Goal: Understand process/instructions: Learn how to perform a task or action

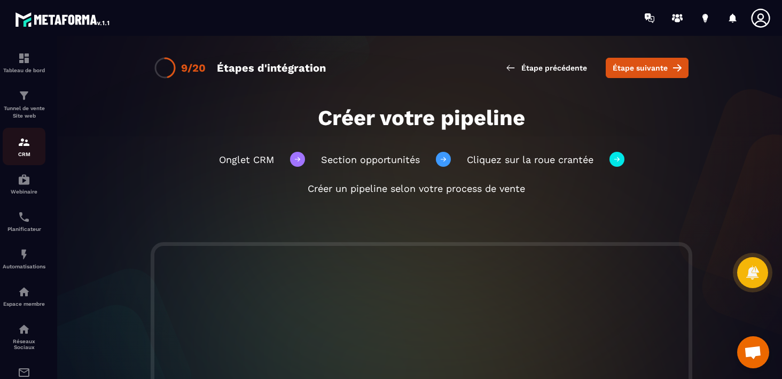
click at [24, 144] on img at bounding box center [24, 142] width 13 height 13
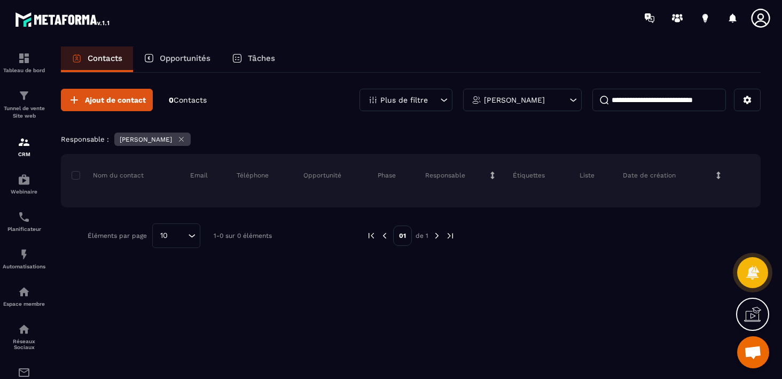
click at [185, 59] on p "Opportunités" at bounding box center [185, 58] width 51 height 10
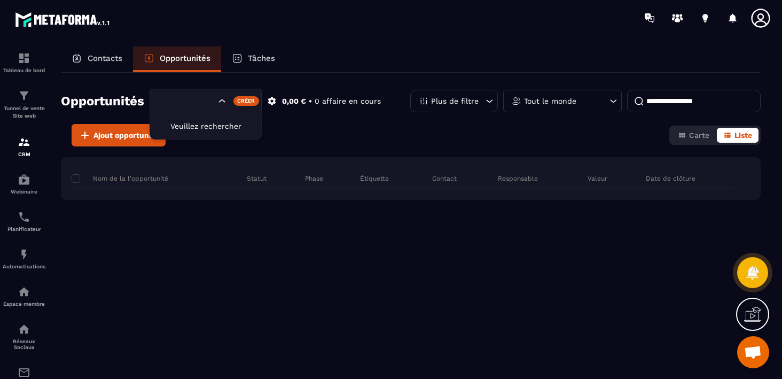
click at [217, 103] on icon "Search for option" at bounding box center [222, 101] width 11 height 11
click at [751, 316] on icon at bounding box center [752, 314] width 17 height 17
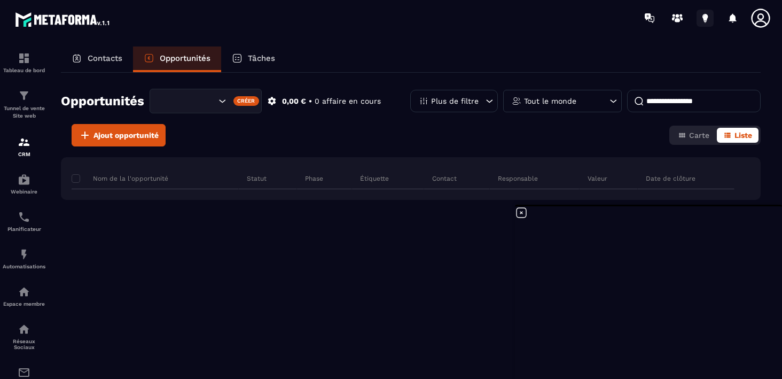
click at [706, 16] on icon at bounding box center [704, 16] width 5 height 7
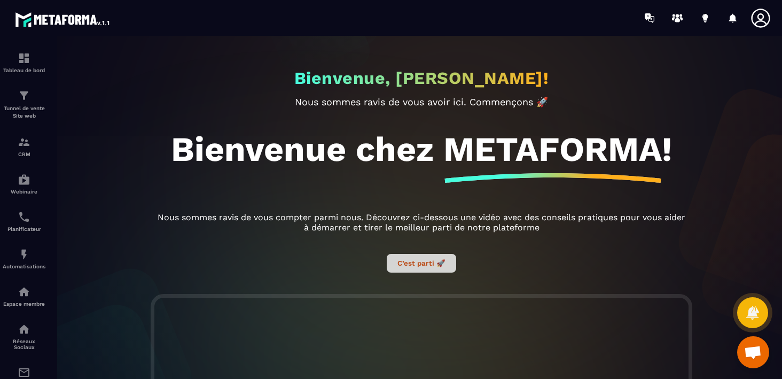
click at [425, 258] on button "C’est parti 🚀" at bounding box center [421, 263] width 69 height 19
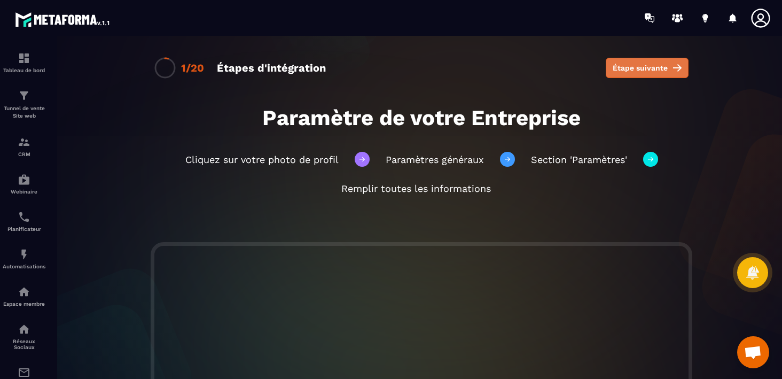
click at [654, 64] on span "Étape suivante" at bounding box center [640, 67] width 55 height 11
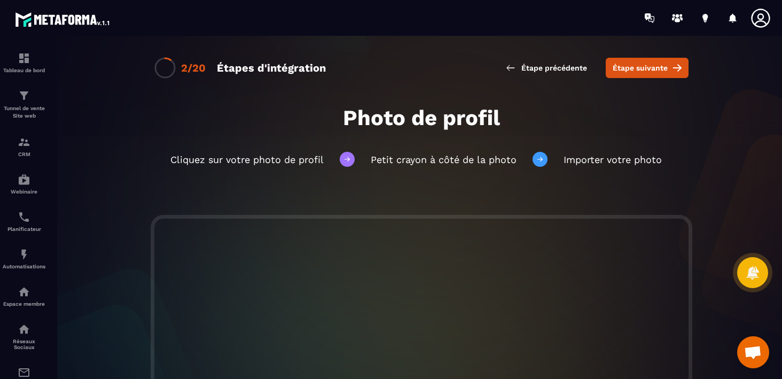
click at [654, 64] on span "Étape suivante" at bounding box center [640, 67] width 55 height 11
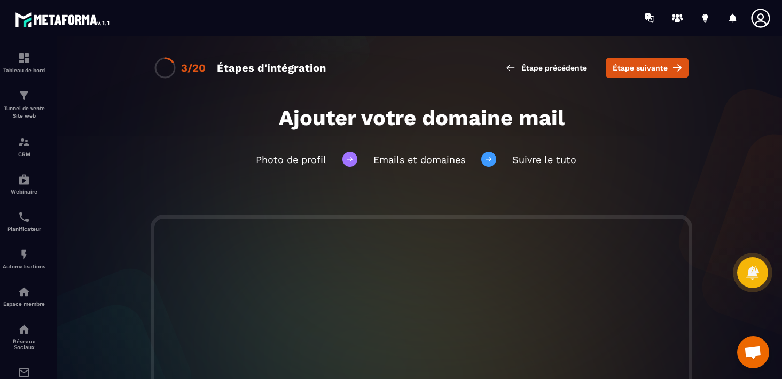
click at [654, 64] on span "Étape suivante" at bounding box center [640, 67] width 55 height 11
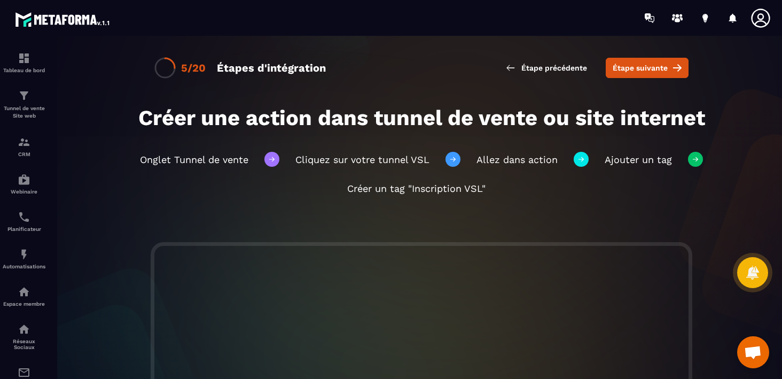
click at [654, 64] on span "Étape suivante" at bounding box center [640, 67] width 55 height 11
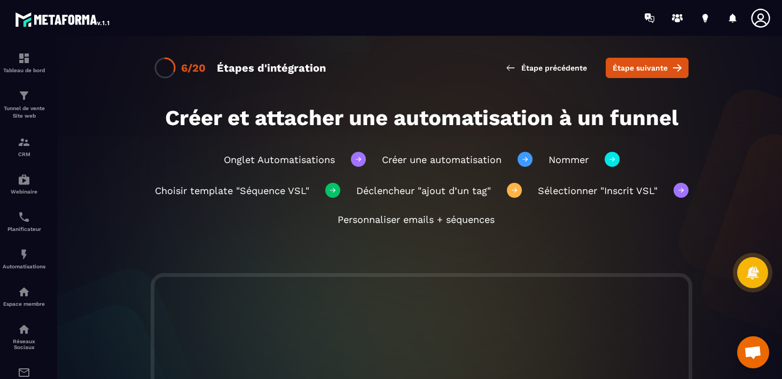
click at [654, 64] on span "Étape suivante" at bounding box center [640, 67] width 55 height 11
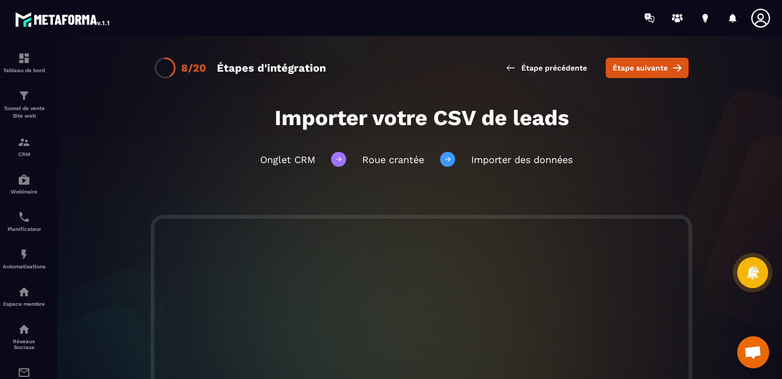
click at [654, 64] on span "Étape suivante" at bounding box center [640, 67] width 55 height 11
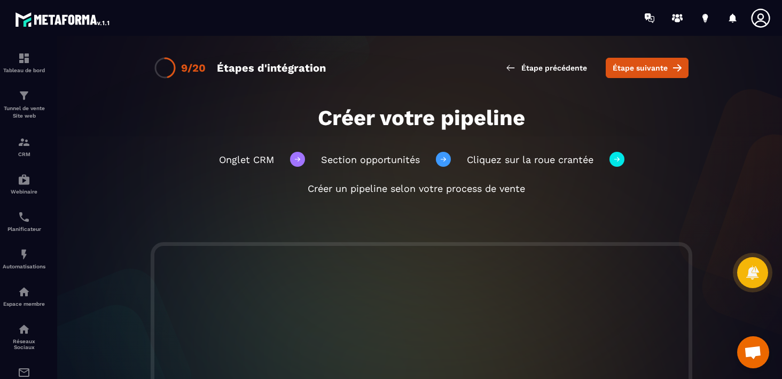
click at [654, 64] on span "Étape suivante" at bounding box center [640, 67] width 55 height 11
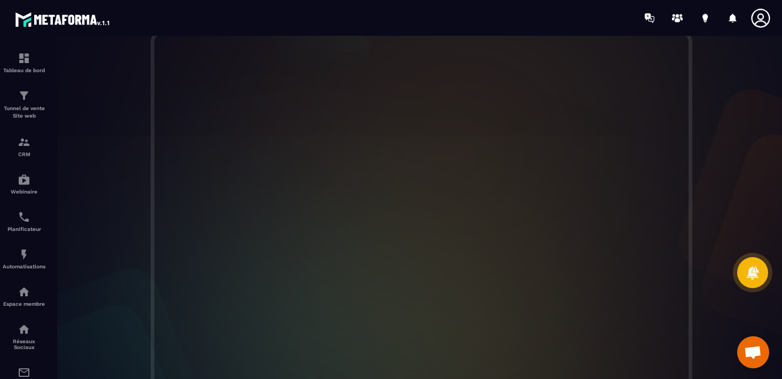
scroll to position [187, 0]
click at [28, 182] on img at bounding box center [24, 179] width 13 height 13
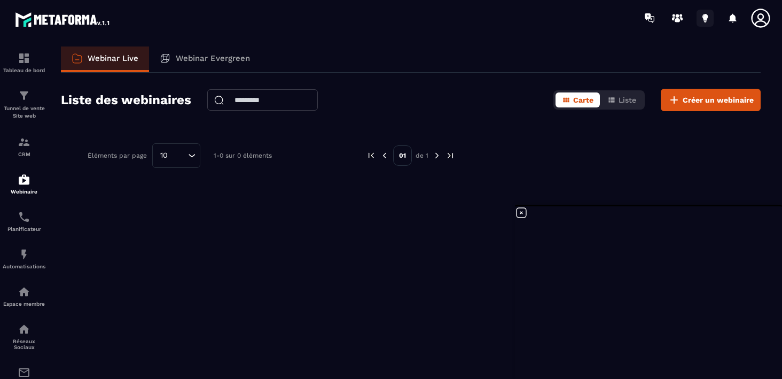
click at [706, 13] on icon at bounding box center [704, 18] width 17 height 17
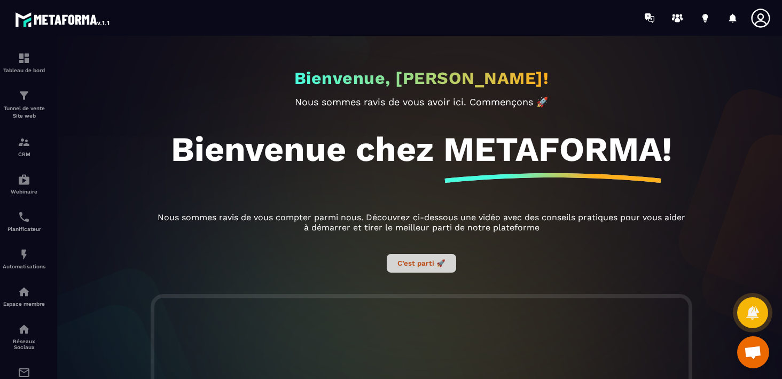
click at [420, 263] on button "C’est parti 🚀" at bounding box center [421, 263] width 69 height 19
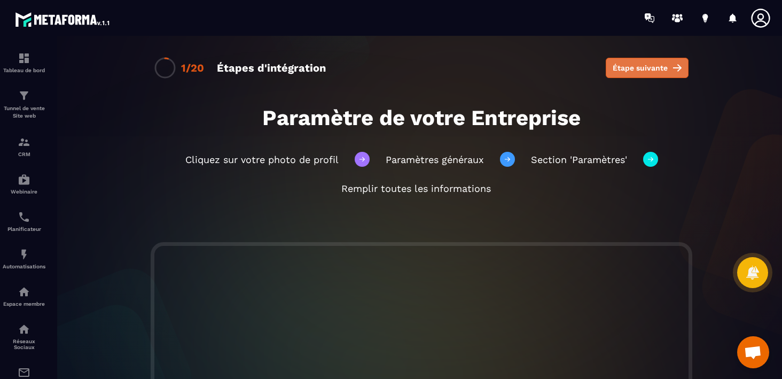
click at [645, 60] on button "Étape suivante" at bounding box center [647, 68] width 83 height 20
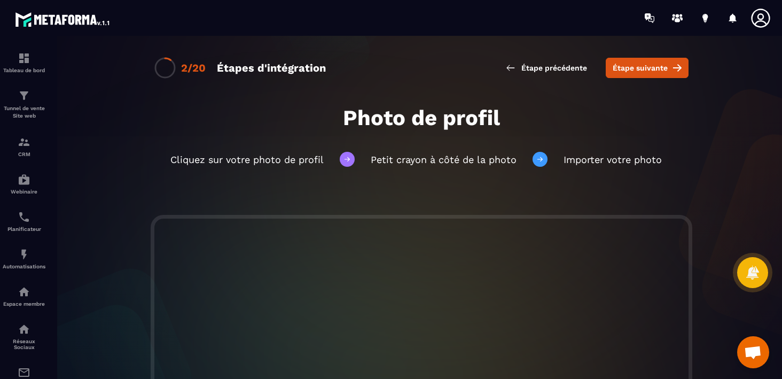
click at [645, 60] on button "Étape suivante" at bounding box center [647, 68] width 83 height 20
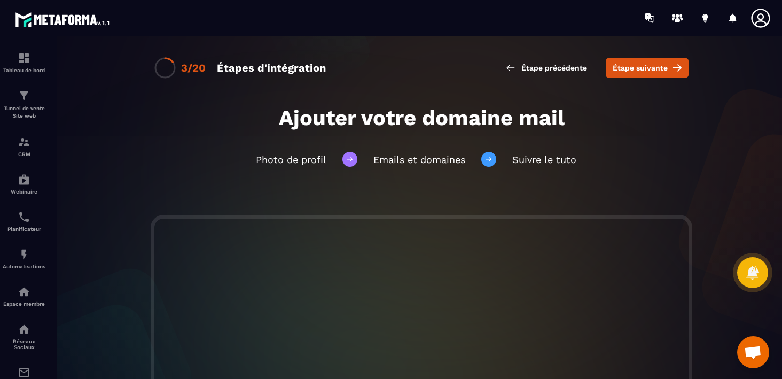
click at [645, 60] on button "Étape suivante" at bounding box center [647, 68] width 83 height 20
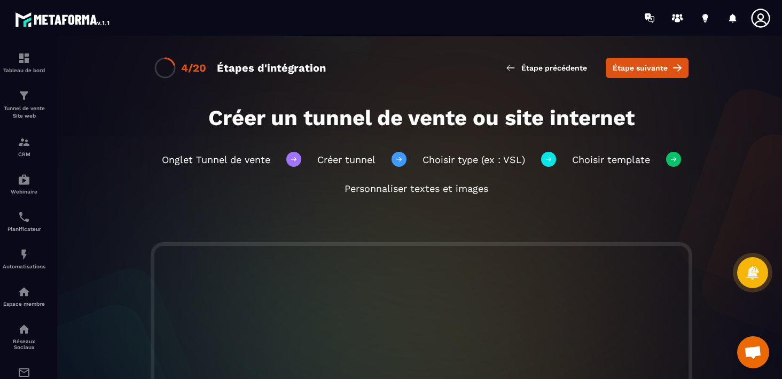
click at [645, 60] on button "Étape suivante" at bounding box center [647, 68] width 83 height 20
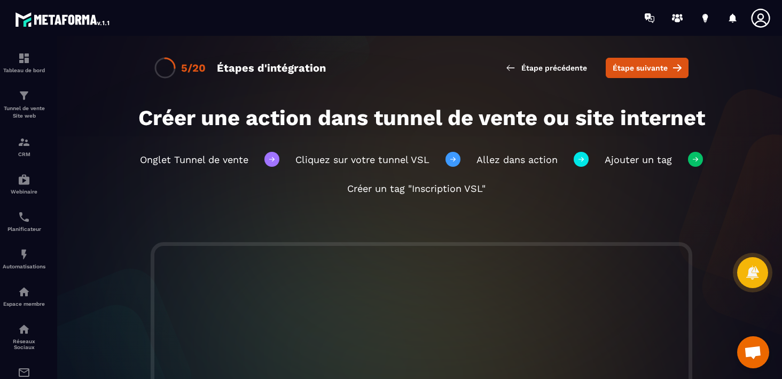
click at [645, 60] on button "Étape suivante" at bounding box center [647, 68] width 83 height 20
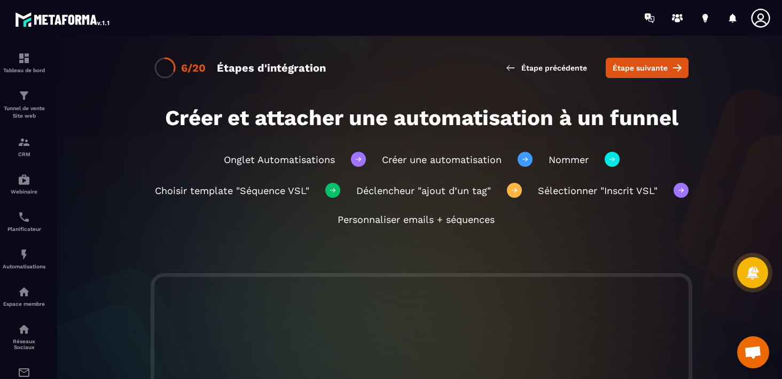
click at [645, 60] on button "Étape suivante" at bounding box center [647, 68] width 83 height 20
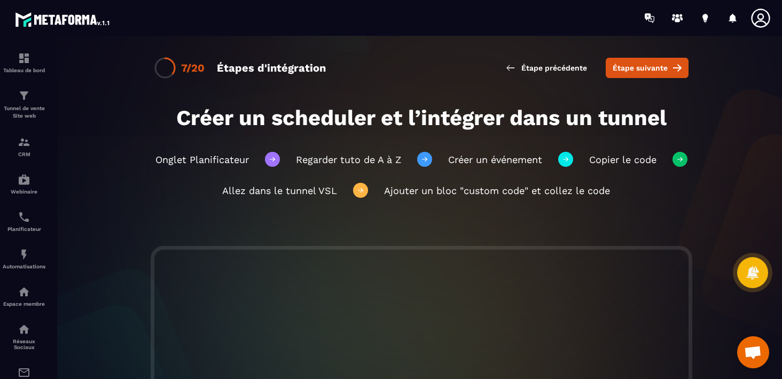
click at [645, 60] on button "Étape suivante" at bounding box center [647, 68] width 83 height 20
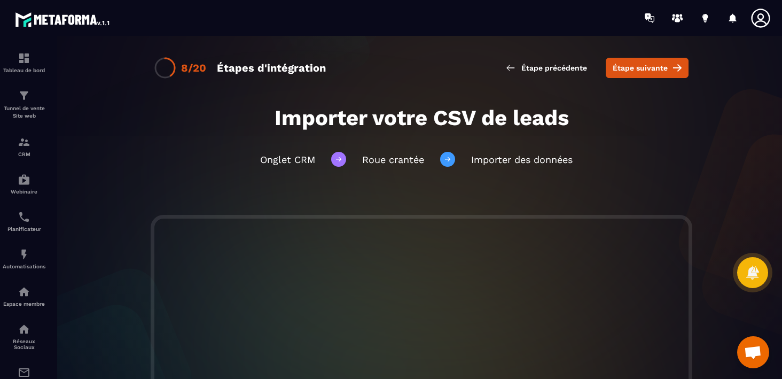
click at [645, 60] on button "Étape suivante" at bounding box center [647, 68] width 83 height 20
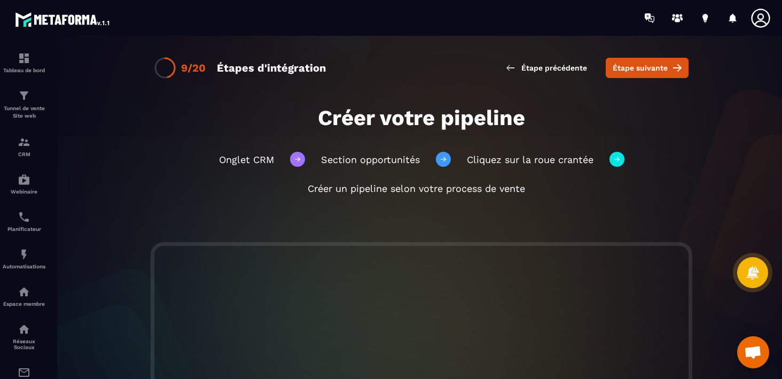
click at [645, 60] on button "Étape suivante" at bounding box center [647, 68] width 83 height 20
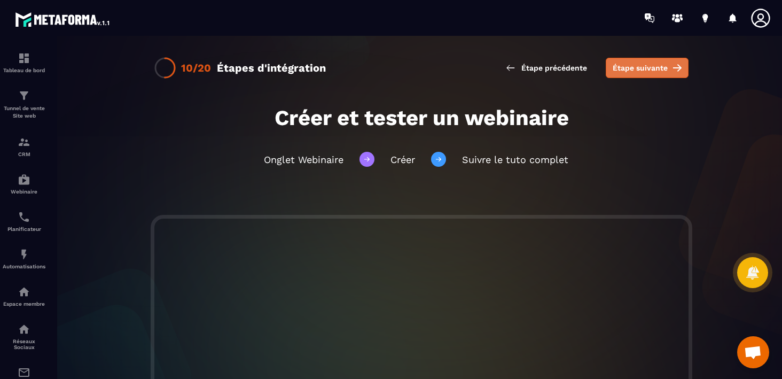
click at [624, 69] on span "Étape suivante" at bounding box center [640, 67] width 55 height 11
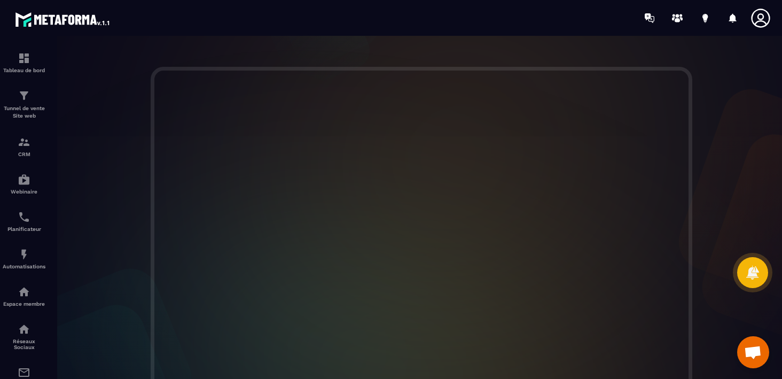
scroll to position [151, 0]
click at [23, 300] on div "Espace membre" at bounding box center [24, 295] width 43 height 21
